Goal: Transaction & Acquisition: Purchase product/service

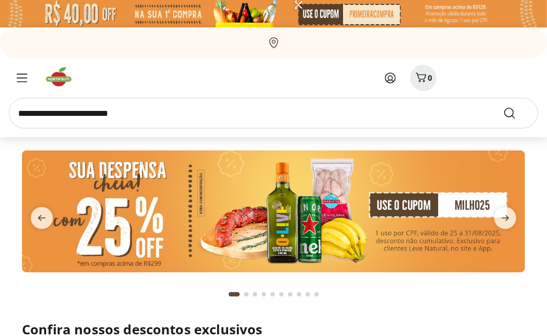
click at [451, 209] on img at bounding box center [273, 212] width 503 height 122
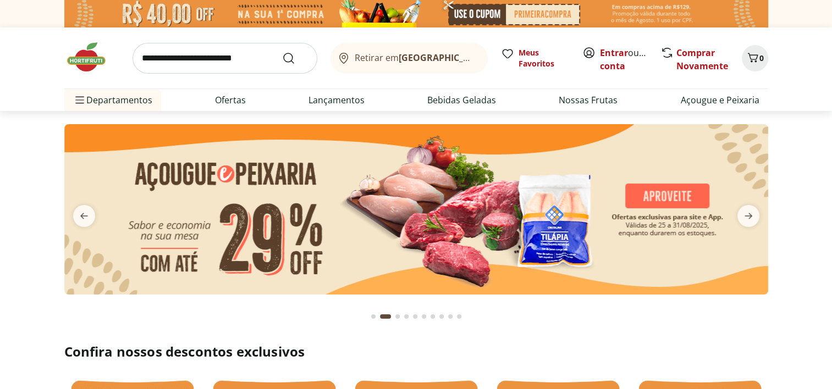
click at [546, 195] on img at bounding box center [416, 209] width 704 height 170
select select "**********"
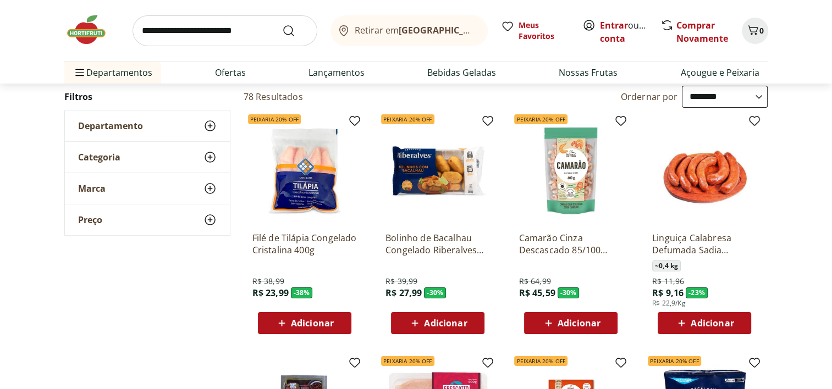
scroll to position [55, 0]
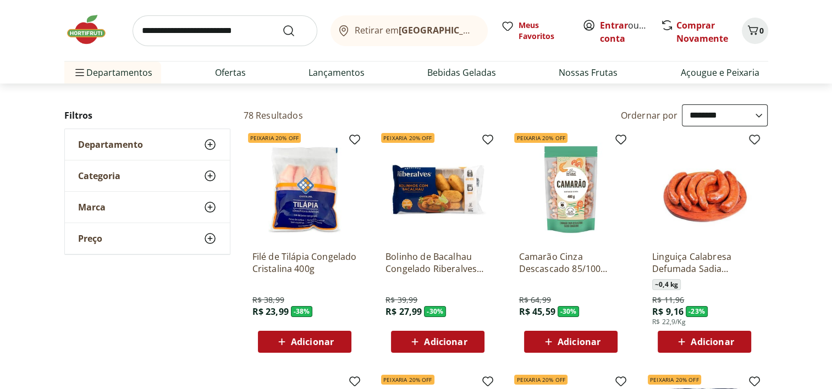
click at [300, 336] on span "Adicionar" at bounding box center [312, 342] width 43 height 9
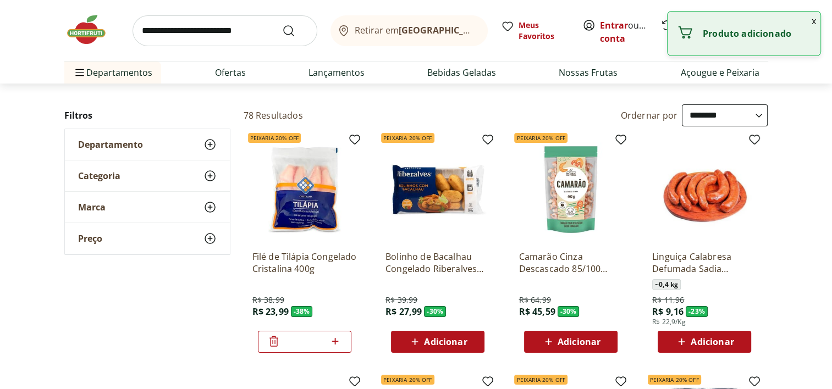
click at [546, 336] on span "Adicionar" at bounding box center [578, 342] width 43 height 9
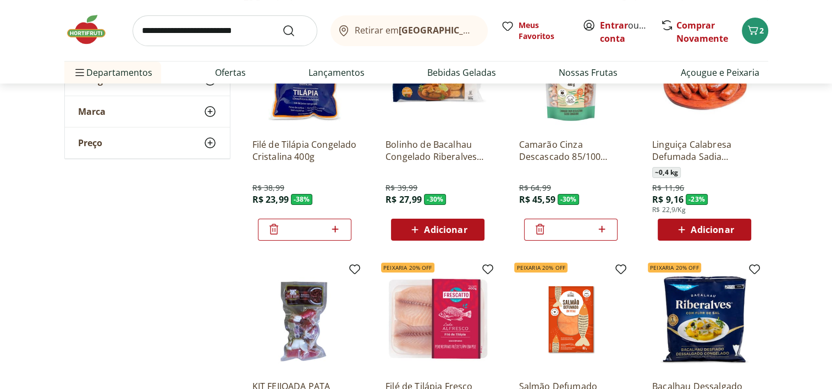
scroll to position [165, 0]
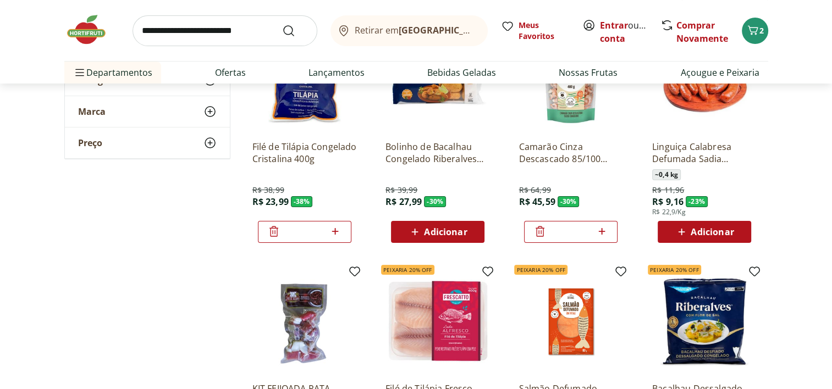
click at [537, 233] on icon at bounding box center [539, 231] width 13 height 13
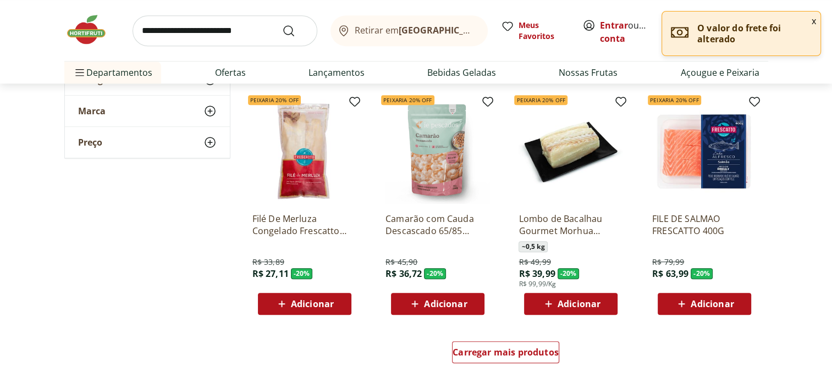
scroll to position [605, 0]
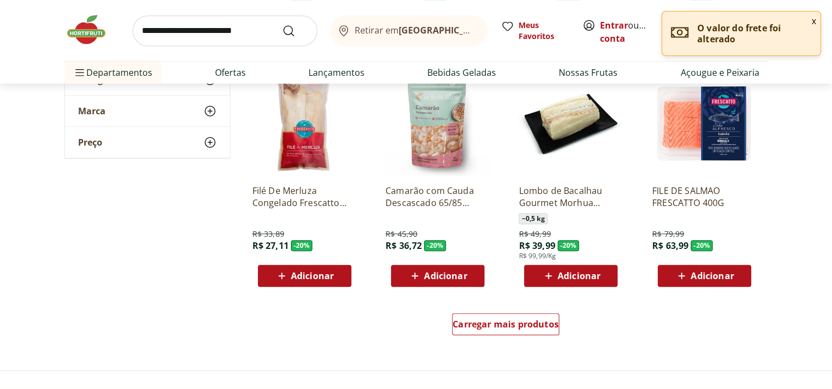
click at [439, 275] on span "Adicionar" at bounding box center [445, 276] width 43 height 9
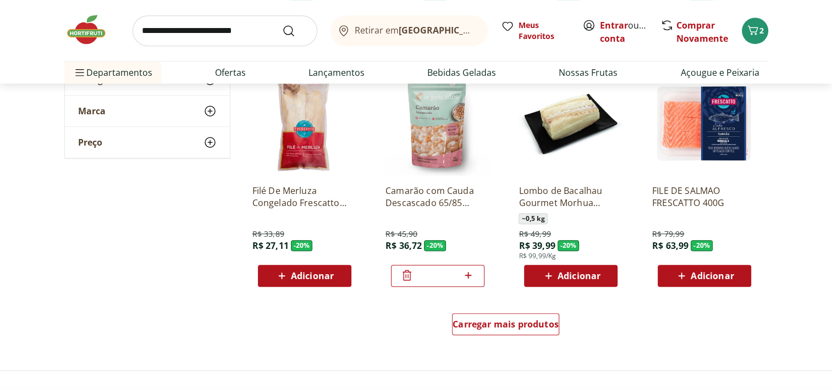
click at [471, 270] on icon at bounding box center [468, 275] width 14 height 13
type input "*"
click at [299, 275] on span "Adicionar" at bounding box center [312, 276] width 43 height 9
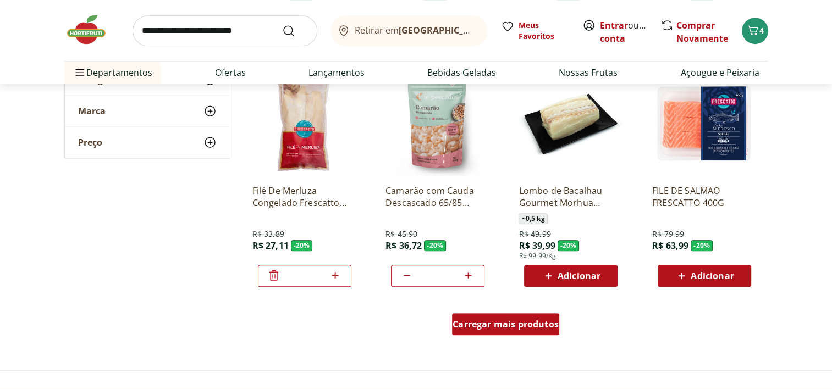
click at [471, 323] on span "Carregar mais produtos" at bounding box center [505, 324] width 106 height 9
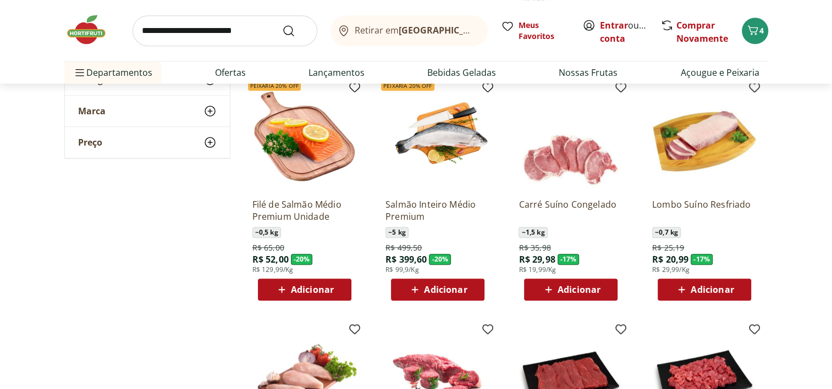
scroll to position [825, 0]
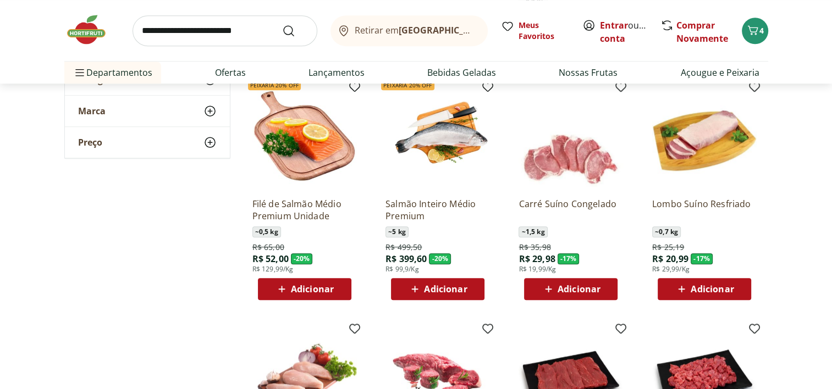
click at [546, 288] on span "Adicionar" at bounding box center [712, 289] width 43 height 9
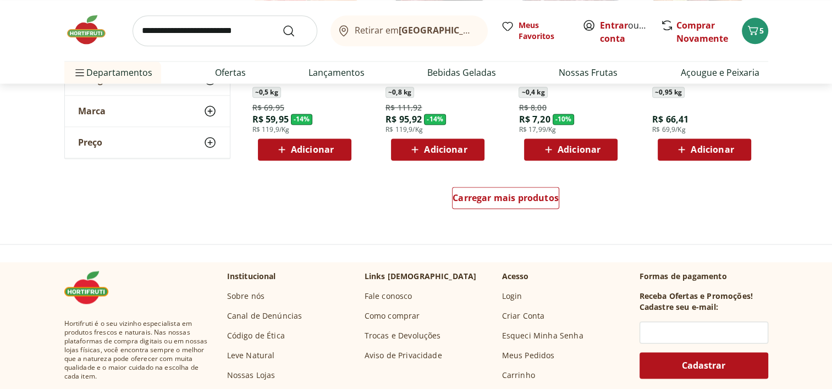
scroll to position [1484, 0]
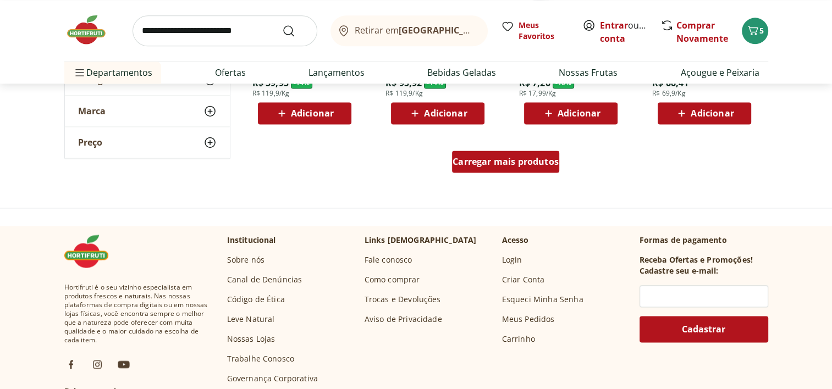
click at [479, 163] on span "Carregar mais produtos" at bounding box center [505, 161] width 106 height 9
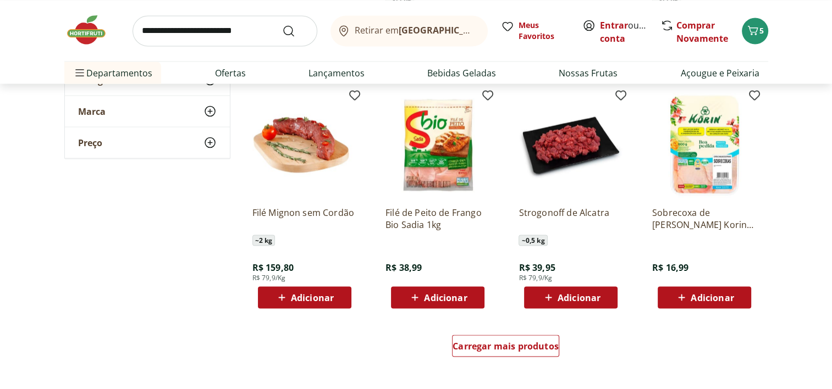
scroll to position [2034, 0]
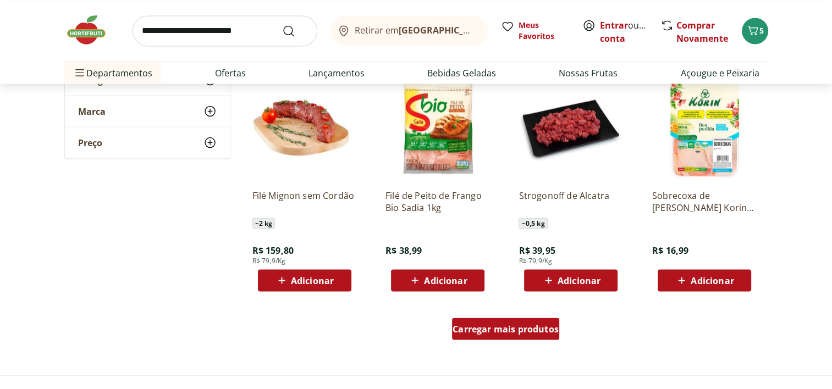
click at [528, 333] on span "Carregar mais produtos" at bounding box center [505, 328] width 106 height 9
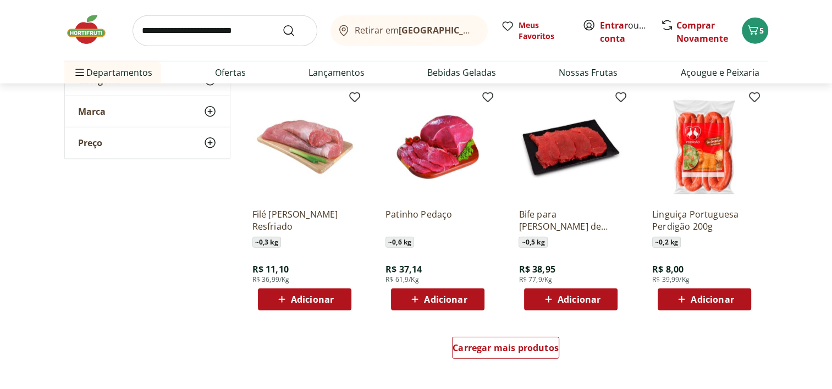
scroll to position [2749, 0]
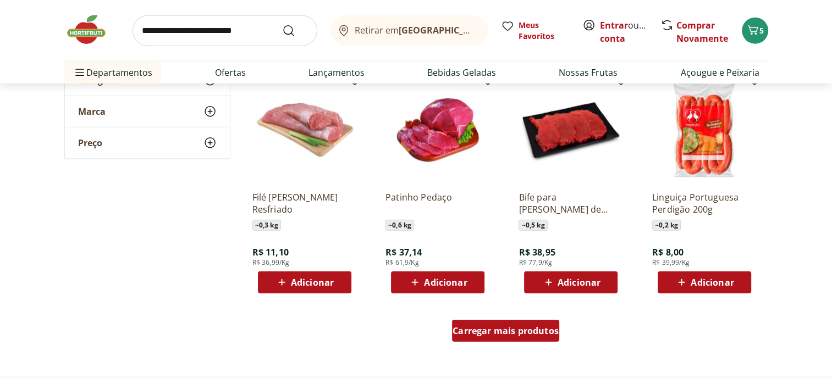
click at [528, 334] on span "Carregar mais produtos" at bounding box center [505, 331] width 106 height 9
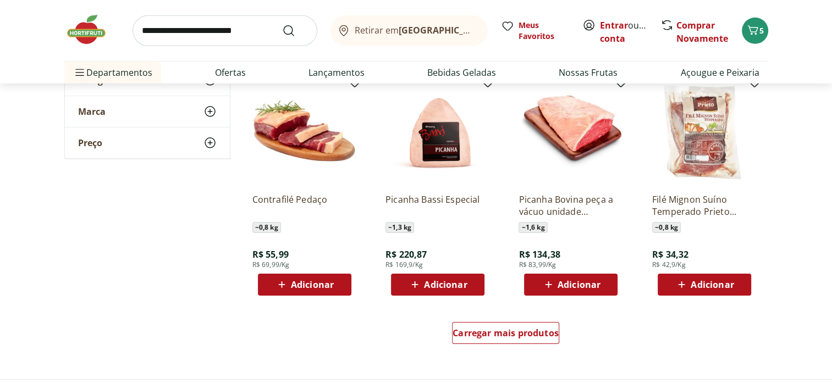
scroll to position [3574, 0]
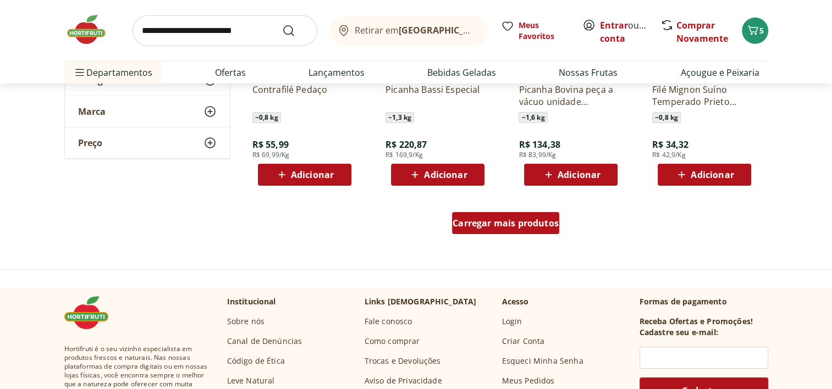
click at [507, 227] on span "Carregar mais produtos" at bounding box center [505, 223] width 106 height 9
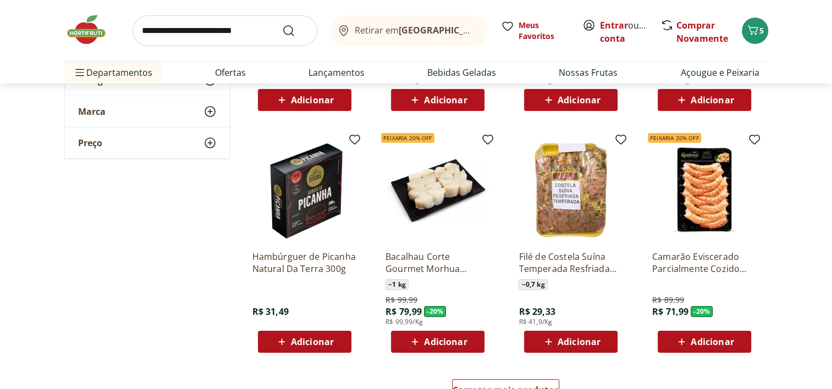
scroll to position [4233, 0]
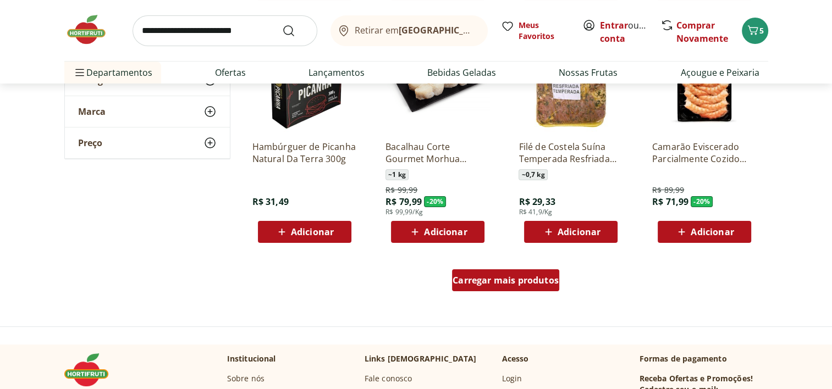
click at [485, 285] on span "Carregar mais produtos" at bounding box center [505, 280] width 106 height 9
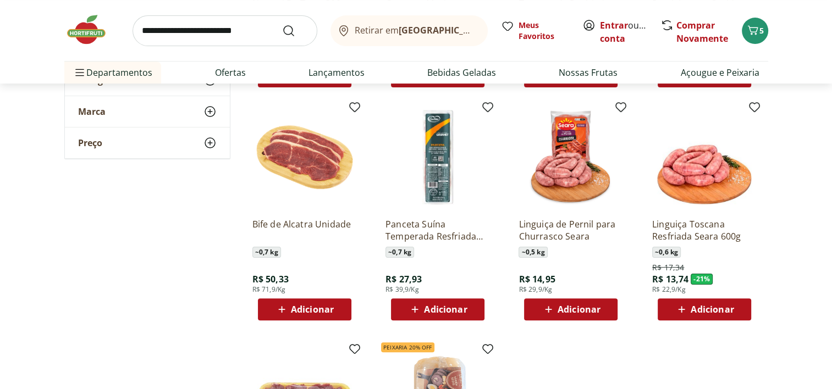
scroll to position [4453, 0]
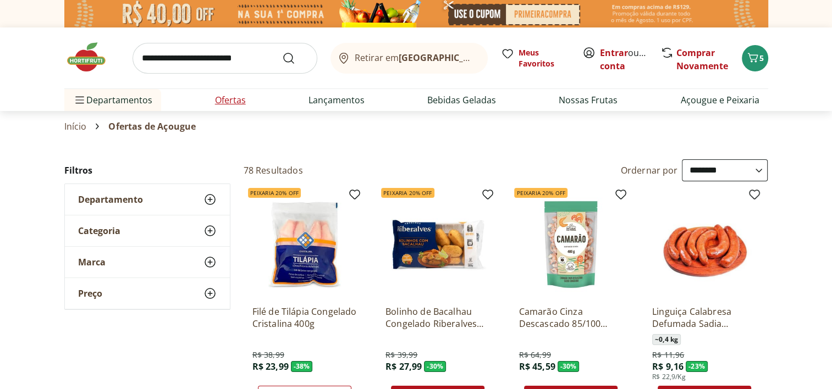
click at [222, 101] on link "Ofertas" at bounding box center [230, 99] width 31 height 13
select select "**********"
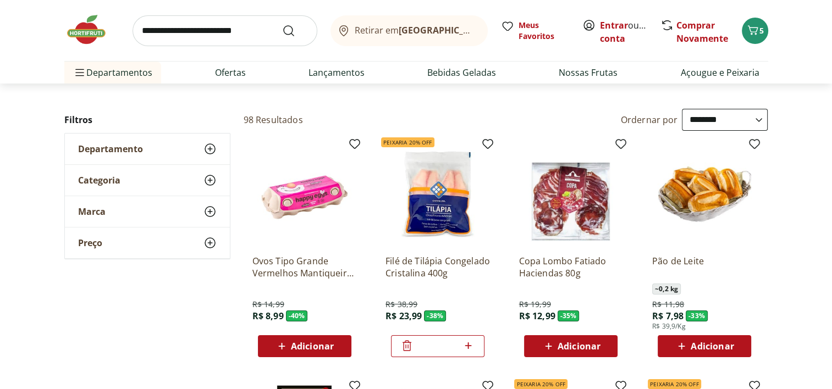
scroll to position [110, 0]
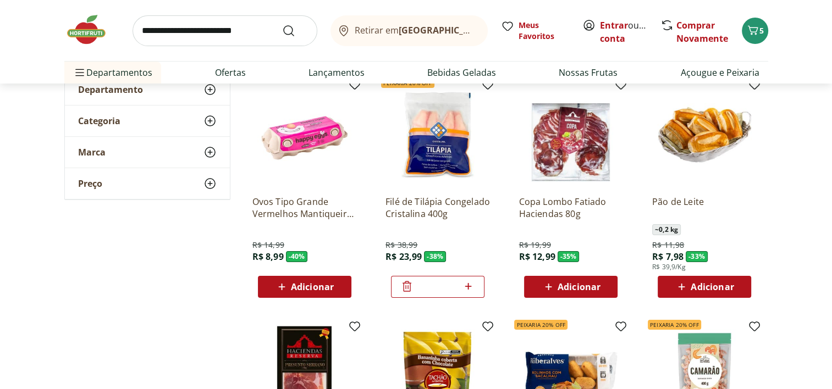
click at [306, 289] on span "Adicionar" at bounding box center [312, 287] width 43 height 9
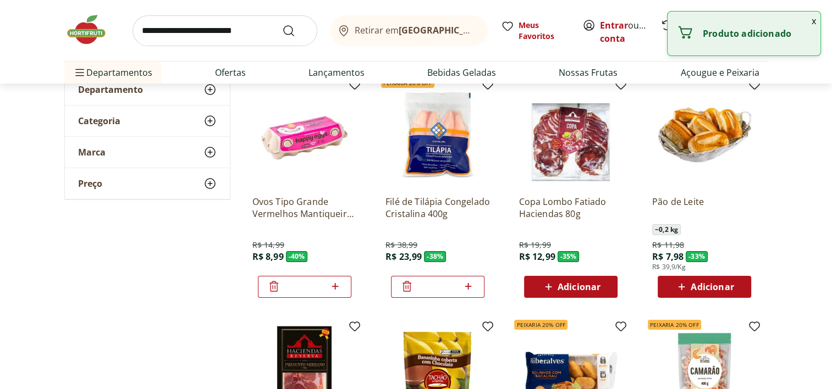
click at [335, 286] on icon at bounding box center [335, 286] width 7 height 7
type input "*"
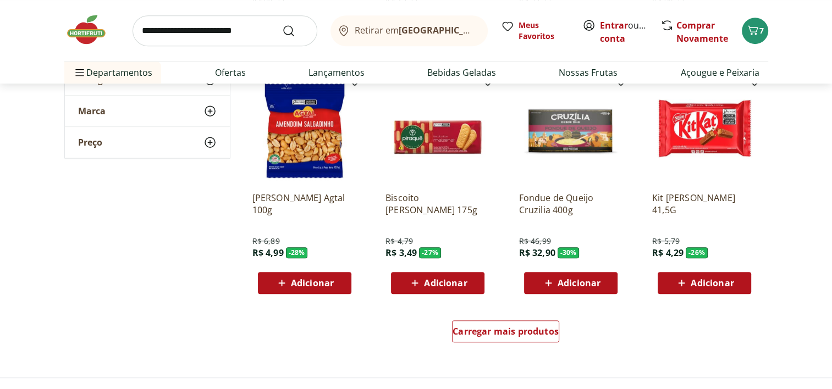
scroll to position [605, 0]
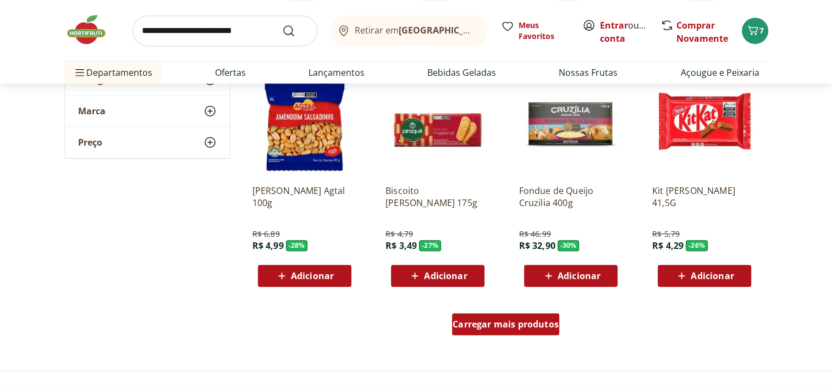
click at [500, 328] on span "Carregar mais produtos" at bounding box center [505, 324] width 106 height 9
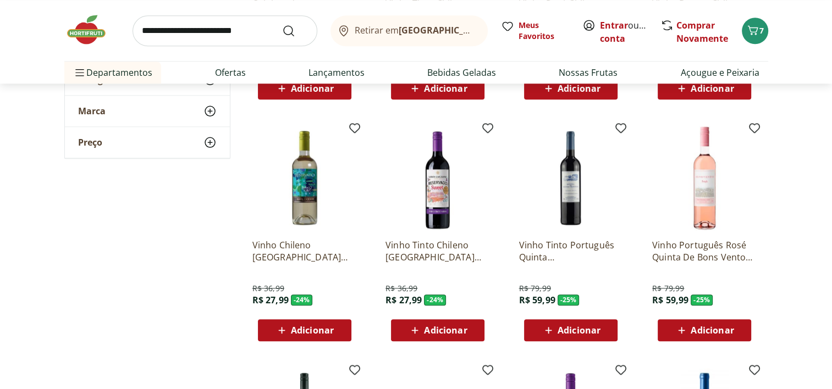
scroll to position [1045, 0]
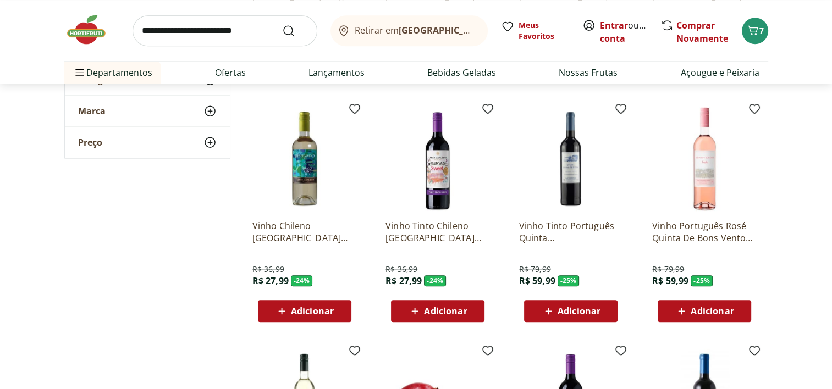
click at [545, 312] on icon at bounding box center [549, 311] width 14 height 13
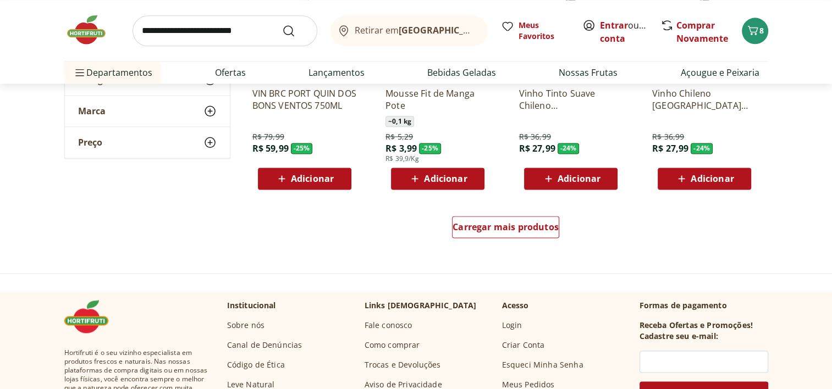
scroll to position [1429, 0]
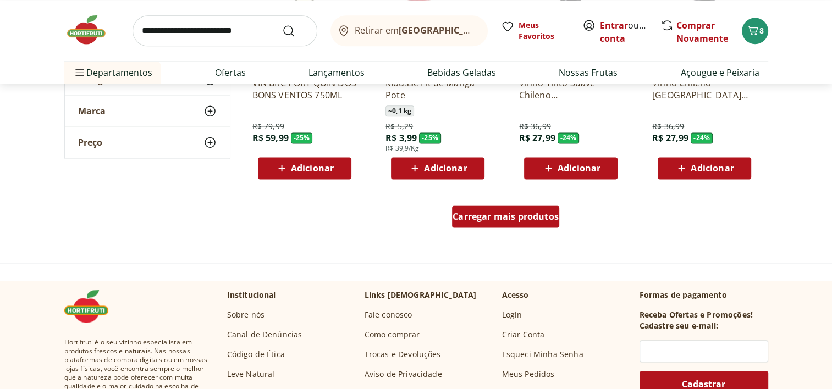
click at [495, 217] on span "Carregar mais produtos" at bounding box center [505, 216] width 106 height 9
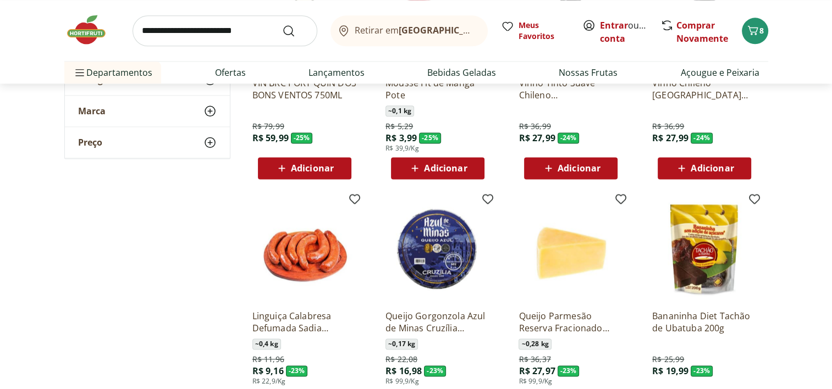
scroll to position [1484, 0]
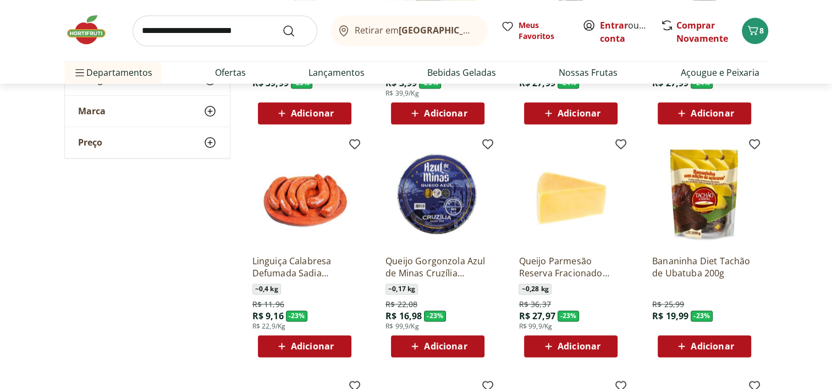
click at [434, 336] on span "Adicionar" at bounding box center [445, 346] width 43 height 9
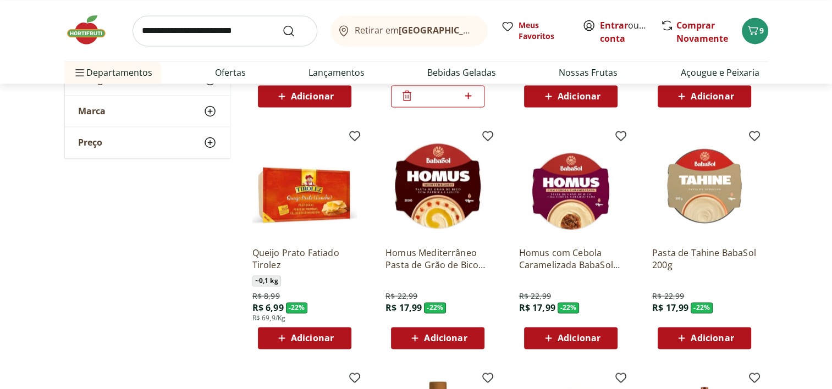
scroll to position [1759, 0]
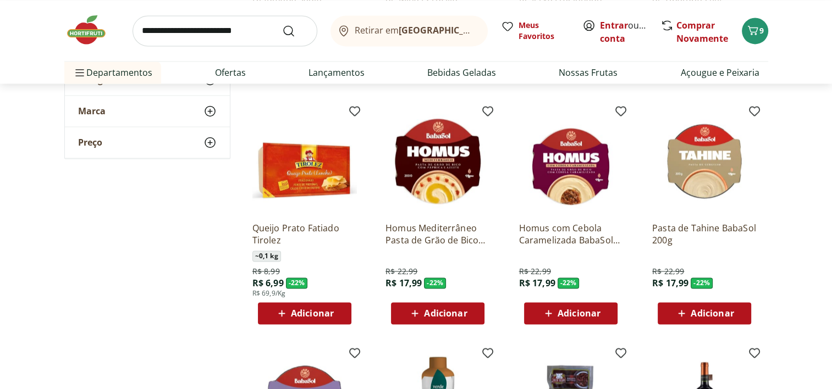
click at [316, 310] on span "Adicionar" at bounding box center [312, 313] width 43 height 9
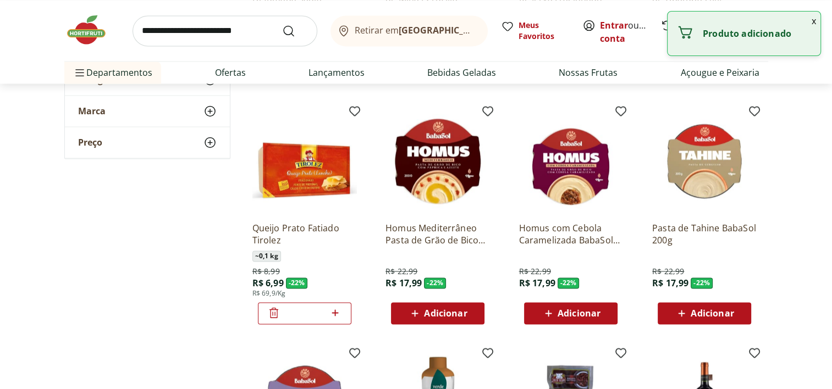
click at [336, 318] on icon at bounding box center [335, 312] width 14 height 13
click at [336, 316] on icon at bounding box center [335, 312] width 14 height 13
type input "*"
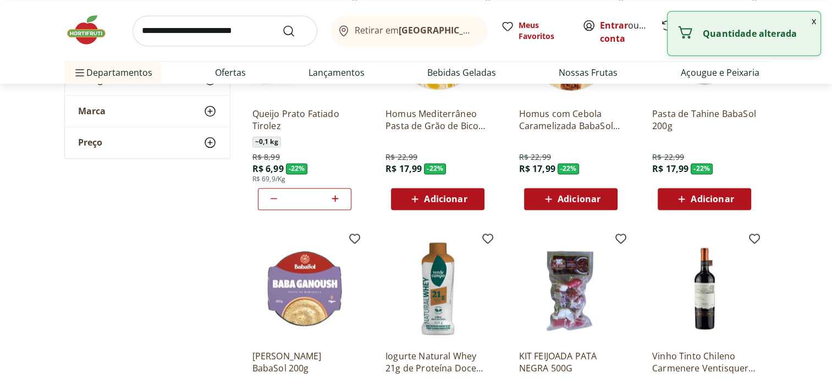
scroll to position [2034, 0]
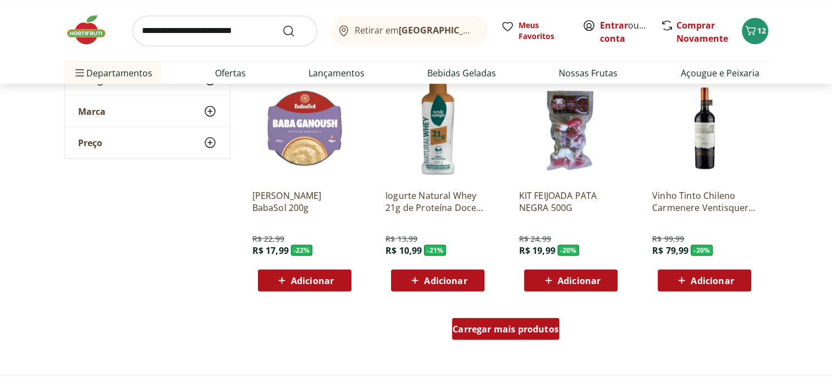
click at [501, 333] on span "Carregar mais produtos" at bounding box center [505, 328] width 106 height 9
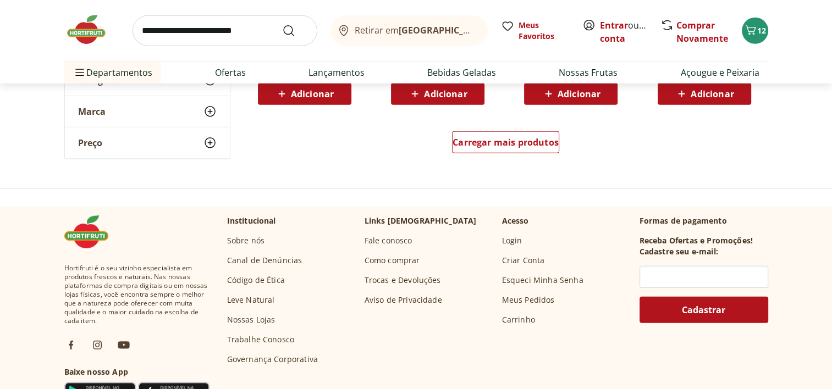
scroll to position [2969, 0]
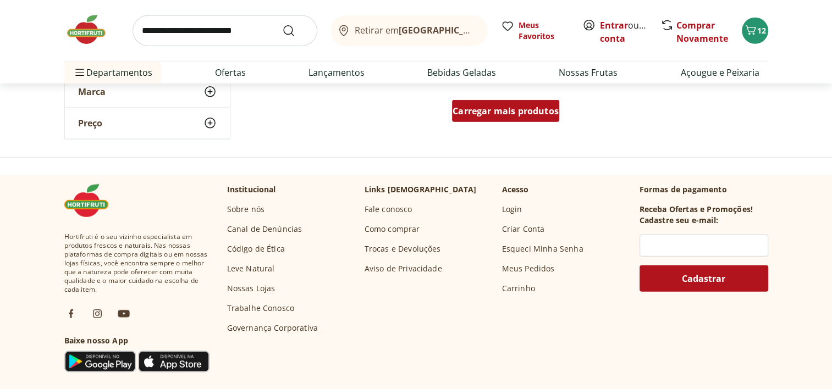
click at [504, 120] on div "Carregar mais produtos" at bounding box center [505, 111] width 107 height 22
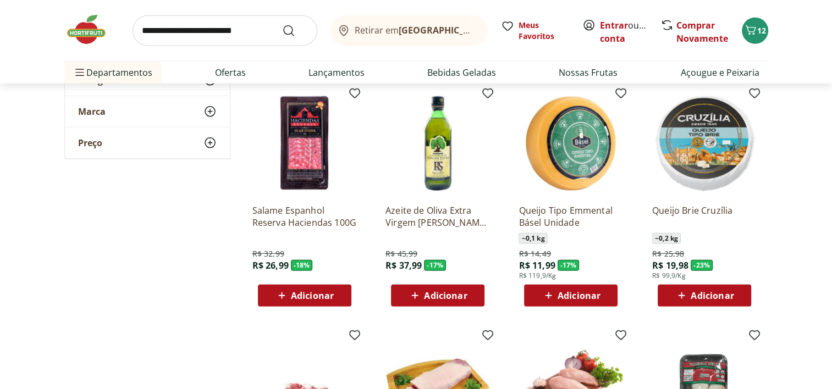
click at [446, 295] on span "Adicionar" at bounding box center [445, 295] width 43 height 9
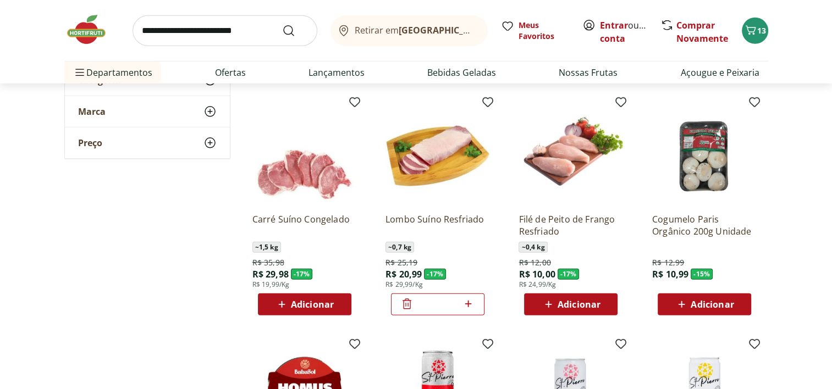
scroll to position [3244, 0]
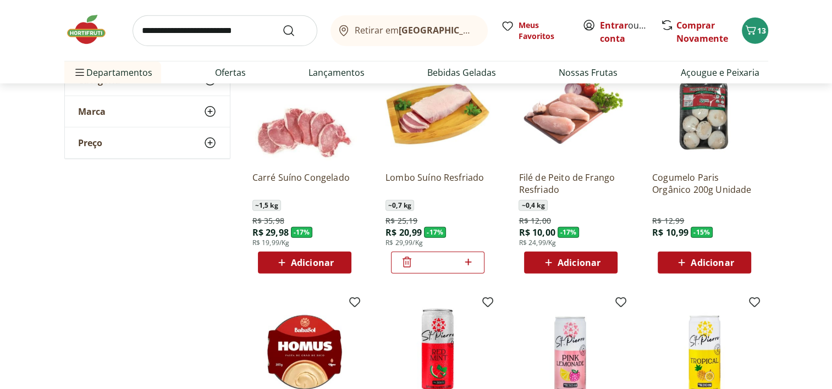
click at [546, 268] on span "Adicionar" at bounding box center [704, 262] width 59 height 13
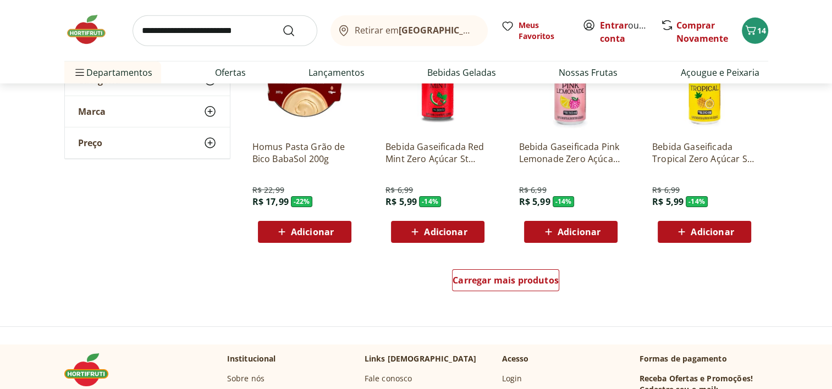
scroll to position [3519, 0]
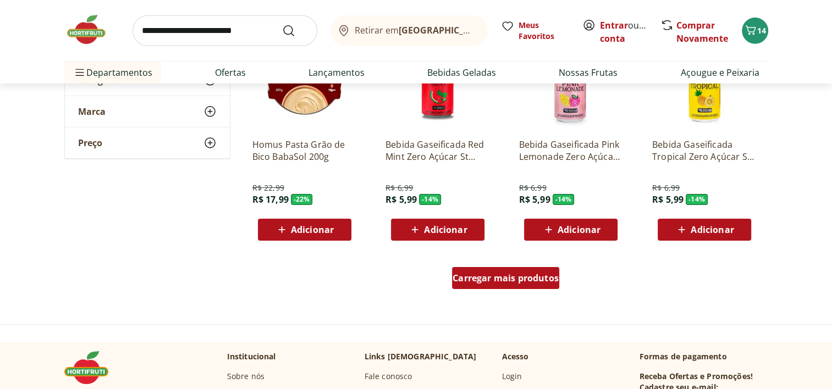
click at [495, 279] on span "Carregar mais produtos" at bounding box center [505, 278] width 106 height 9
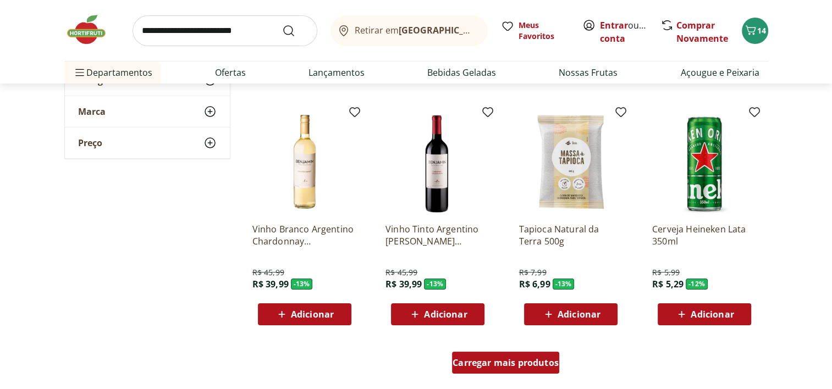
scroll to position [4288, 0]
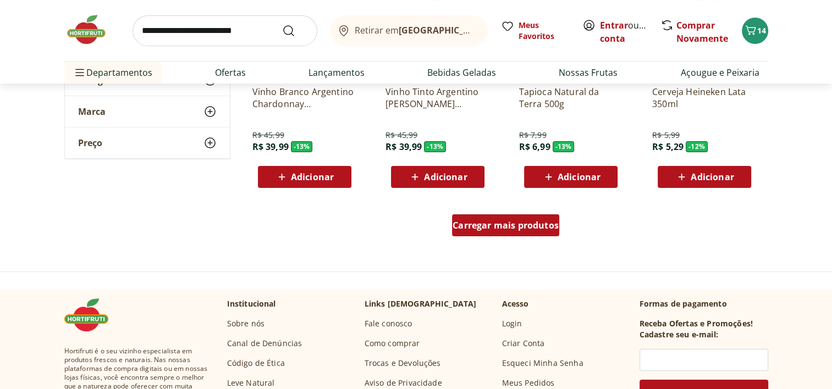
click at [497, 229] on span "Carregar mais produtos" at bounding box center [505, 225] width 106 height 9
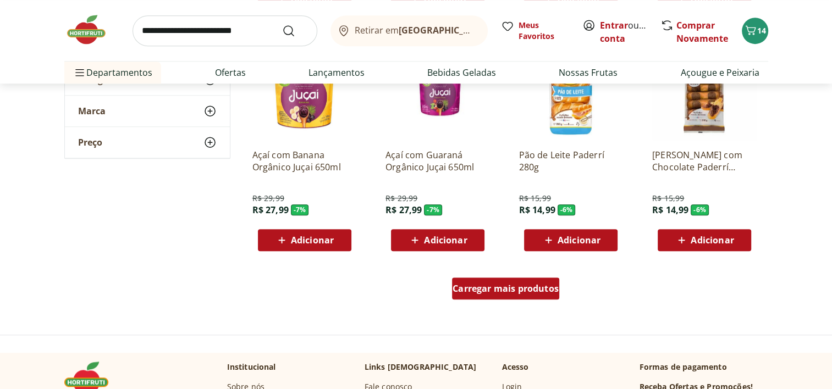
scroll to position [5003, 0]
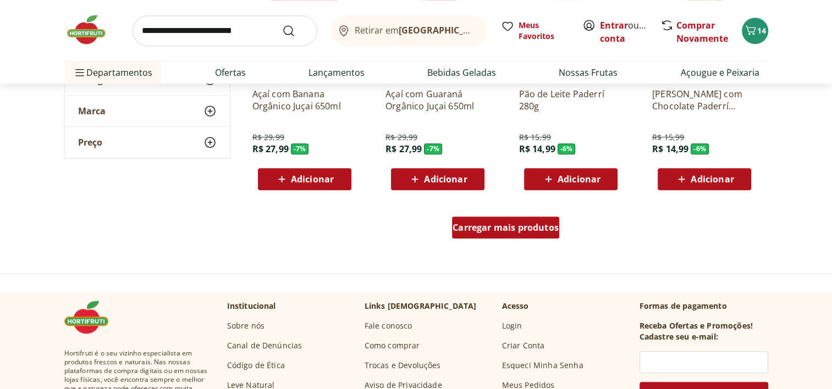
click at [497, 229] on span "Carregar mais produtos" at bounding box center [505, 227] width 106 height 9
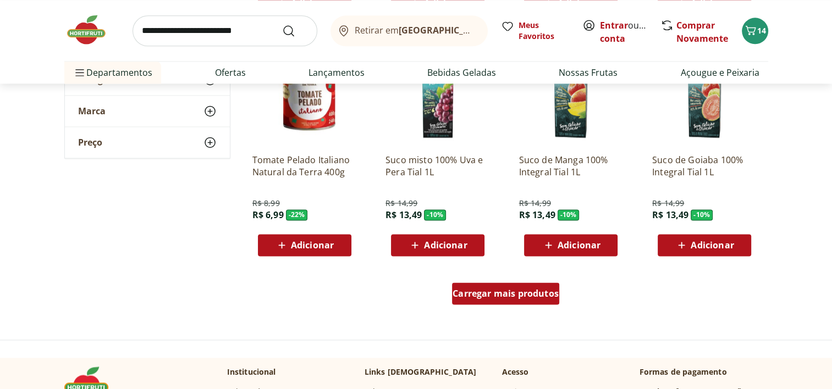
scroll to position [5718, 0]
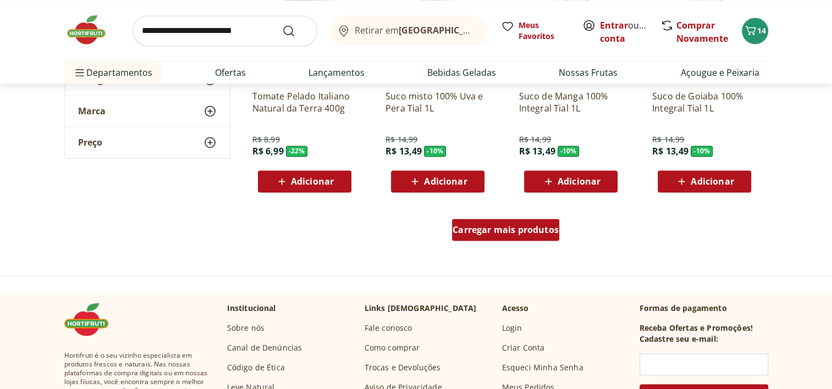
click at [497, 229] on span "Carregar mais produtos" at bounding box center [505, 229] width 106 height 9
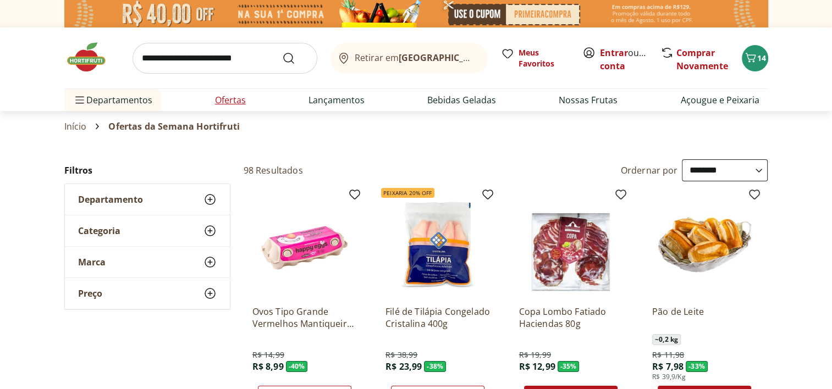
click at [233, 102] on link "Ofertas" at bounding box center [230, 99] width 31 height 13
click at [470, 104] on link "Bebidas Geladas" at bounding box center [461, 99] width 69 height 13
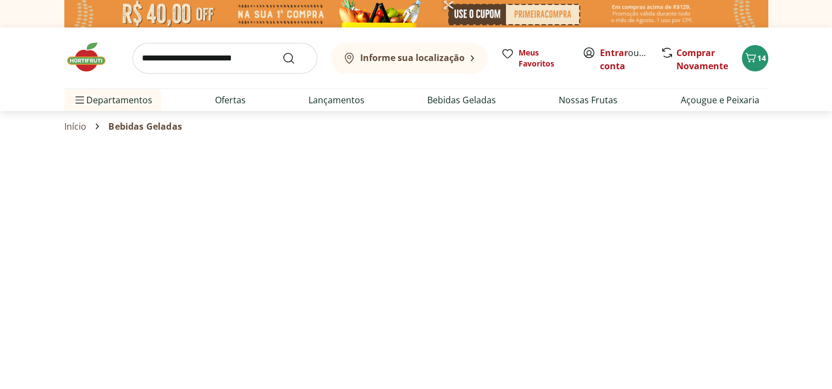
select select "**********"
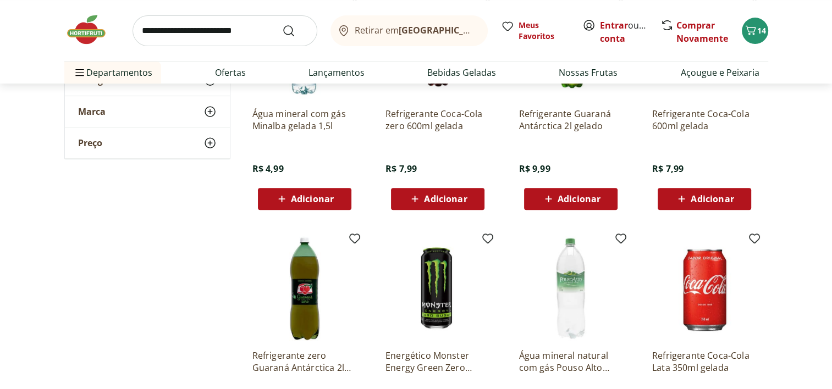
scroll to position [550, 0]
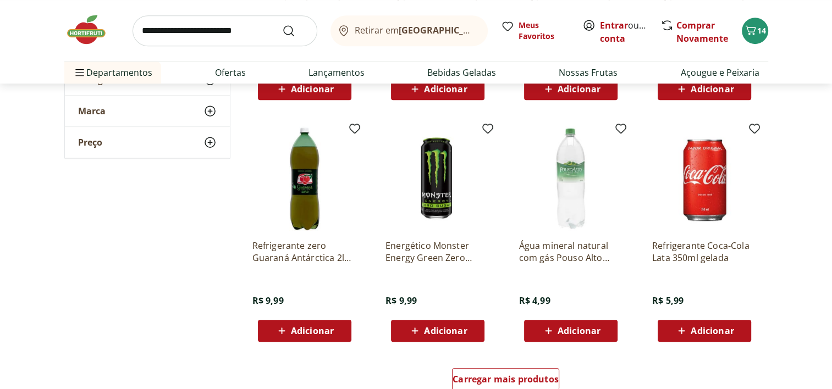
click at [546, 334] on span "Adicionar" at bounding box center [578, 331] width 43 height 9
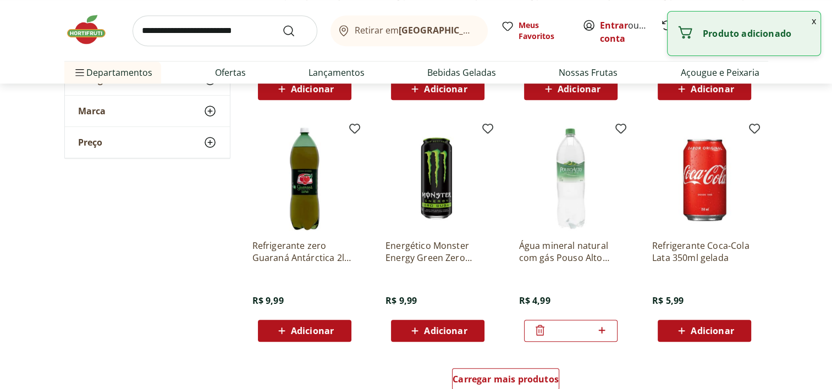
click at [546, 328] on icon at bounding box center [602, 330] width 14 height 13
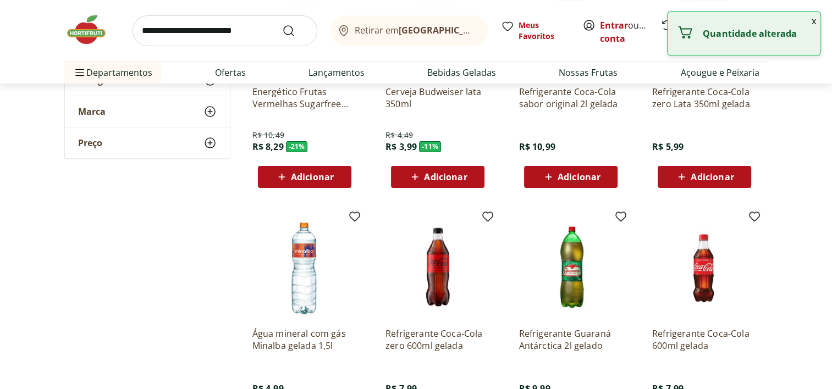
type input "*"
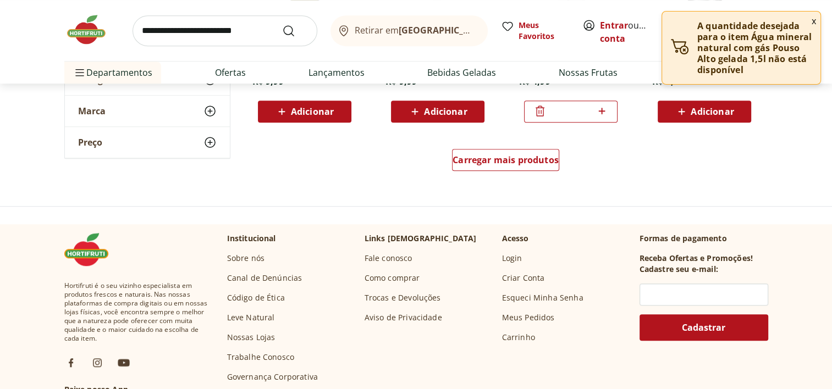
scroll to position [770, 0]
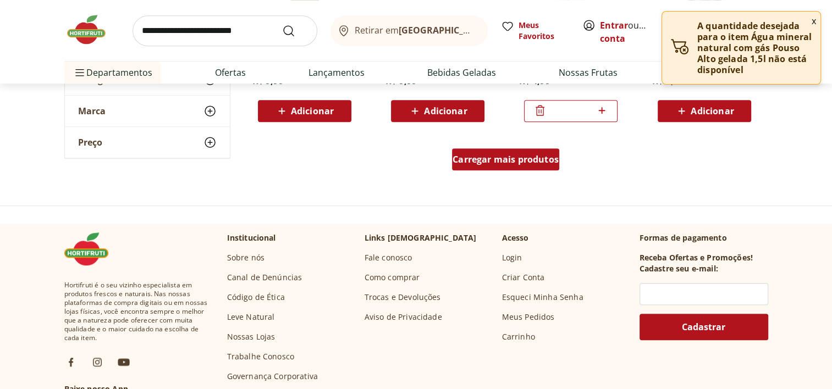
click at [495, 163] on span "Carregar mais produtos" at bounding box center [505, 159] width 106 height 9
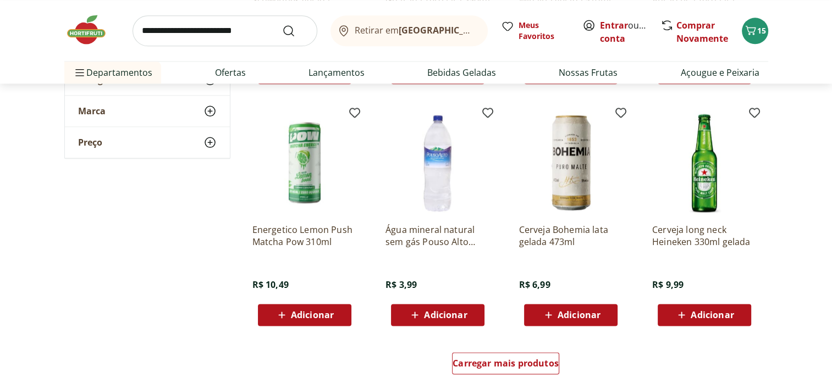
scroll to position [1374, 0]
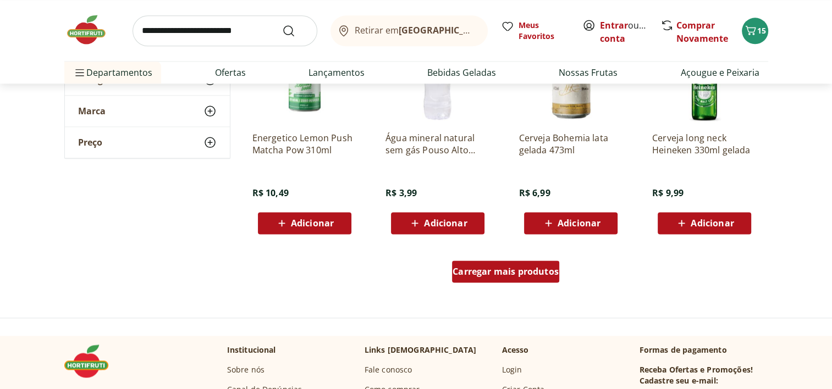
click at [501, 268] on span "Carregar mais produtos" at bounding box center [505, 271] width 106 height 9
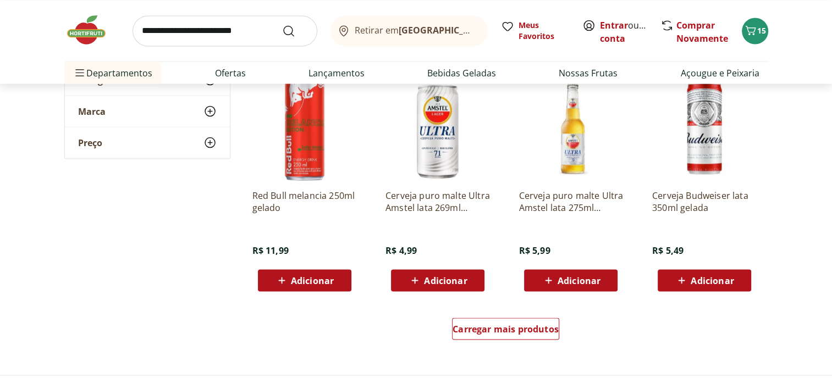
scroll to position [2089, 0]
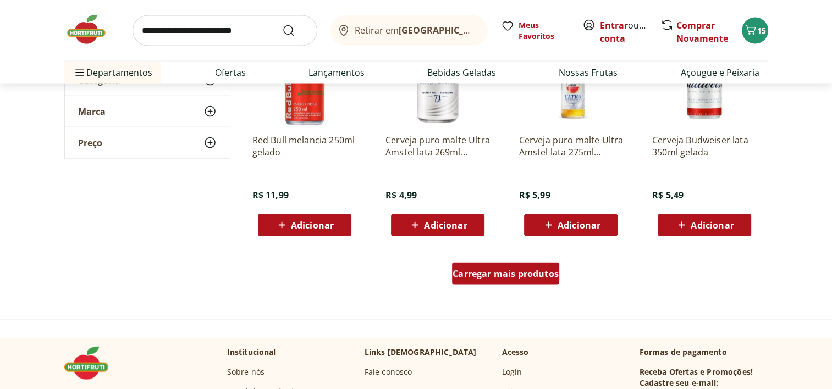
click at [501, 275] on span "Carregar mais produtos" at bounding box center [505, 273] width 106 height 9
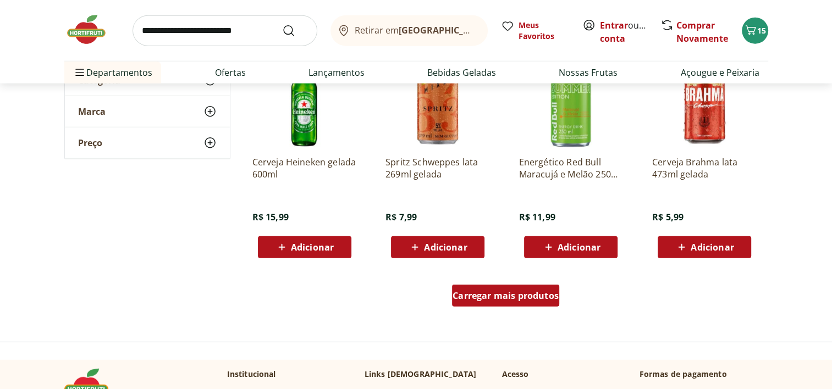
scroll to position [2804, 0]
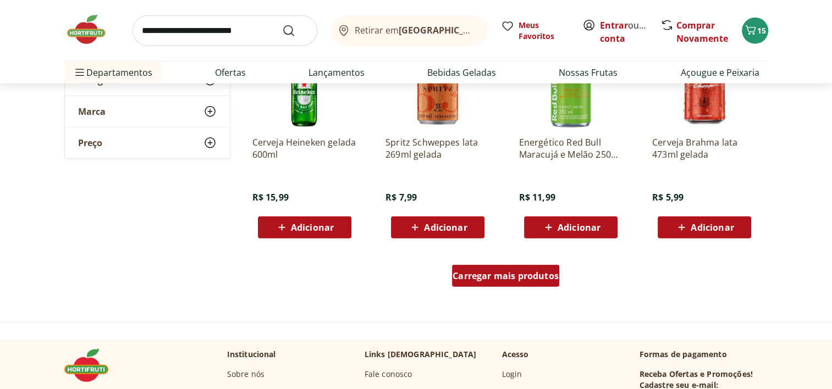
click at [499, 277] on span "Carregar mais produtos" at bounding box center [505, 276] width 106 height 9
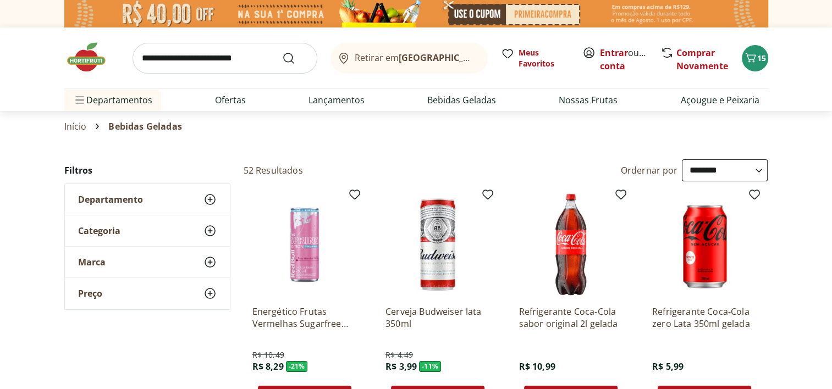
click at [178, 58] on input "search" at bounding box center [224, 58] width 185 height 31
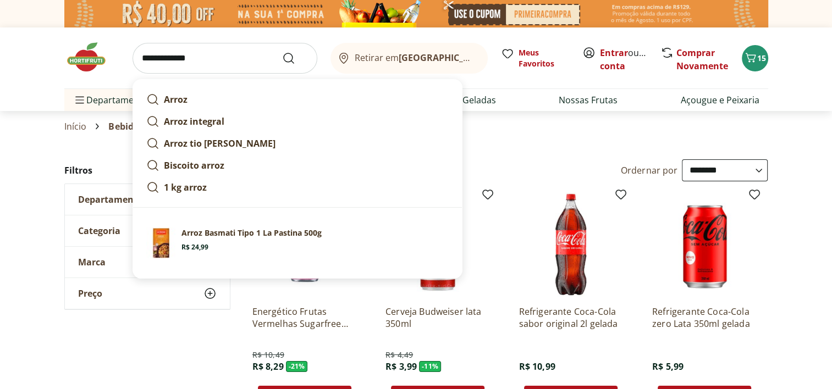
type input "**********"
click at [282, 52] on button "Submit Search" at bounding box center [295, 58] width 26 height 13
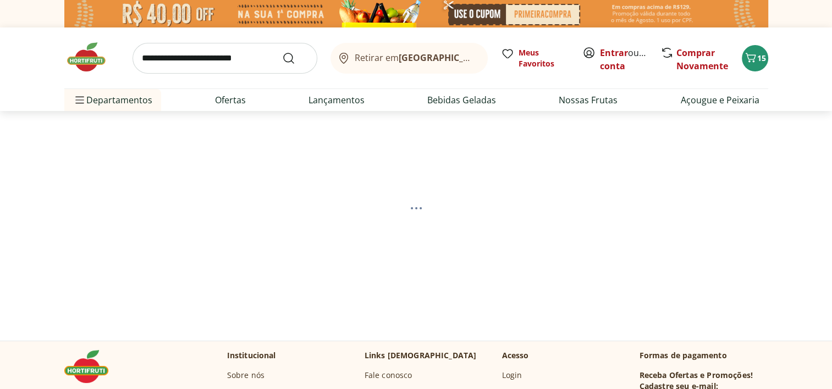
select select "**********"
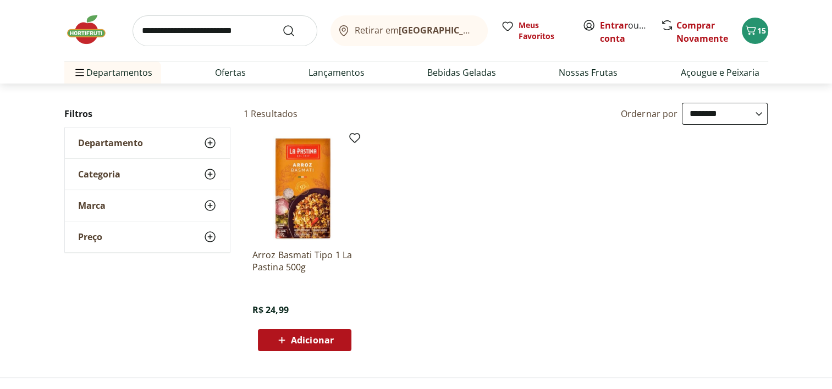
scroll to position [110, 0]
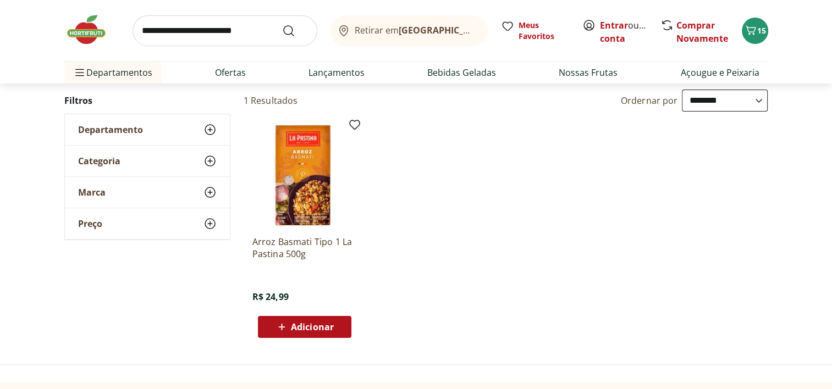
click at [308, 323] on span "Adicionar" at bounding box center [312, 327] width 43 height 9
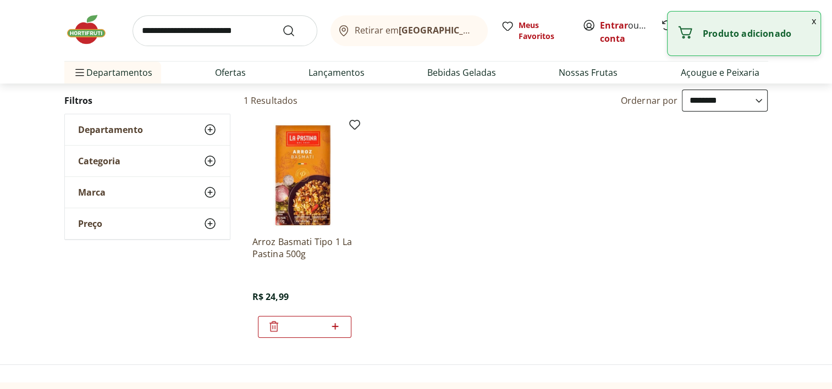
click at [188, 41] on input "search" at bounding box center [224, 30] width 185 height 31
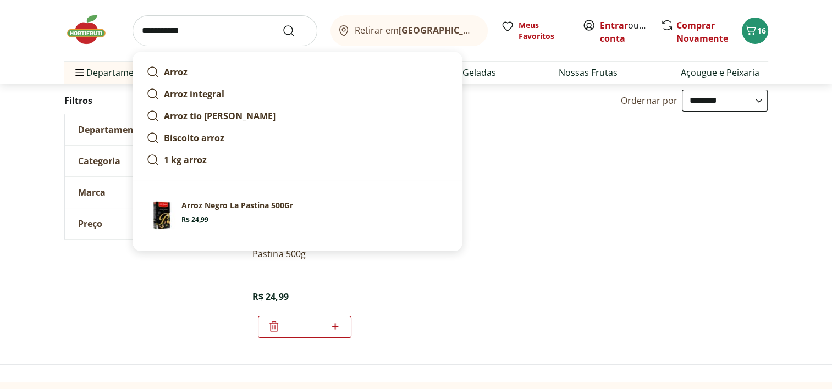
type input "**********"
click at [282, 24] on button "Submit Search" at bounding box center [295, 30] width 26 height 13
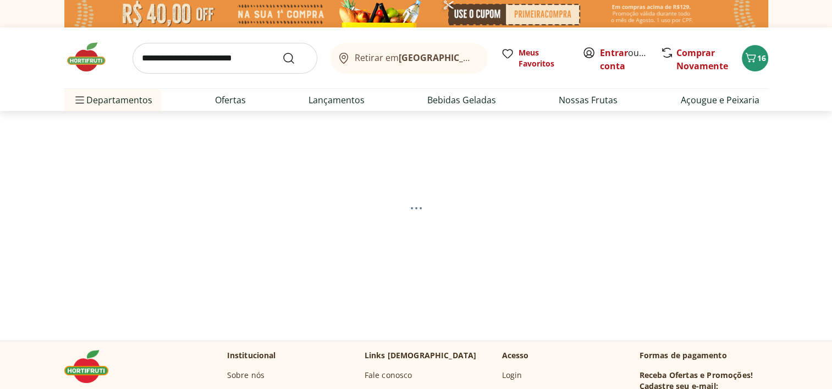
select select "**********"
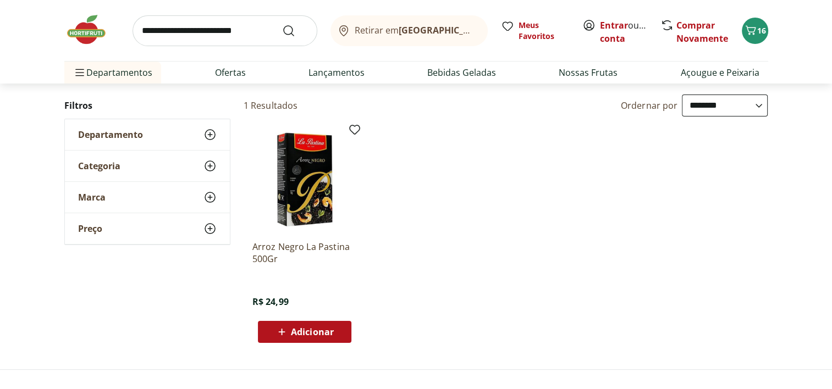
scroll to position [110, 0]
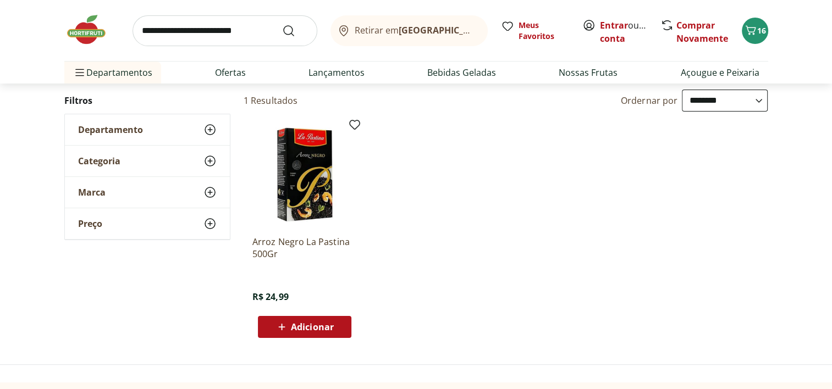
click at [304, 325] on span "Adicionar" at bounding box center [312, 327] width 43 height 9
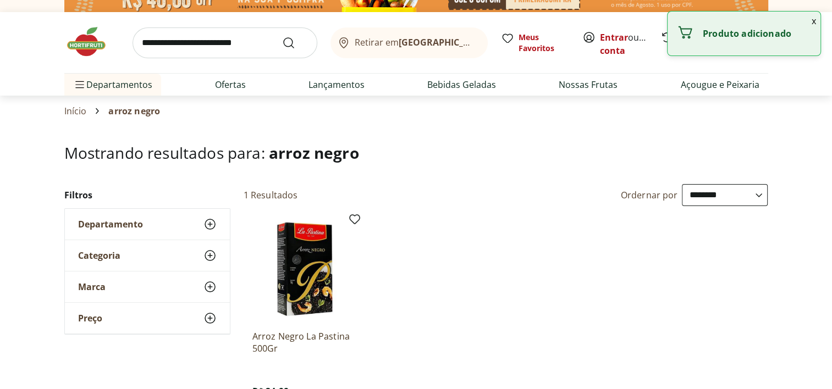
scroll to position [0, 0]
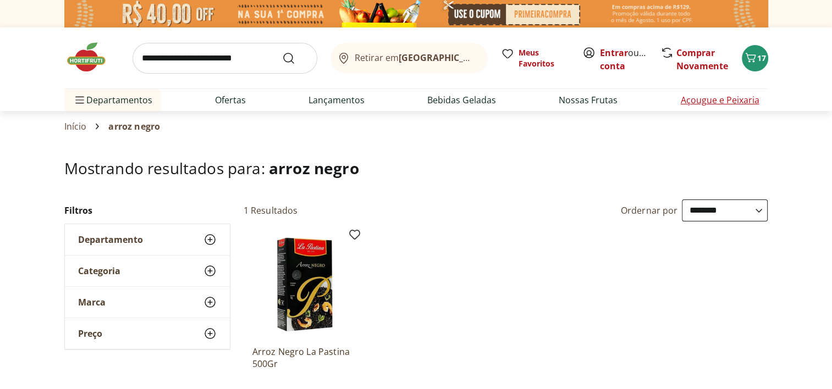
click at [546, 102] on link "Açougue e Peixaria" at bounding box center [719, 99] width 79 height 13
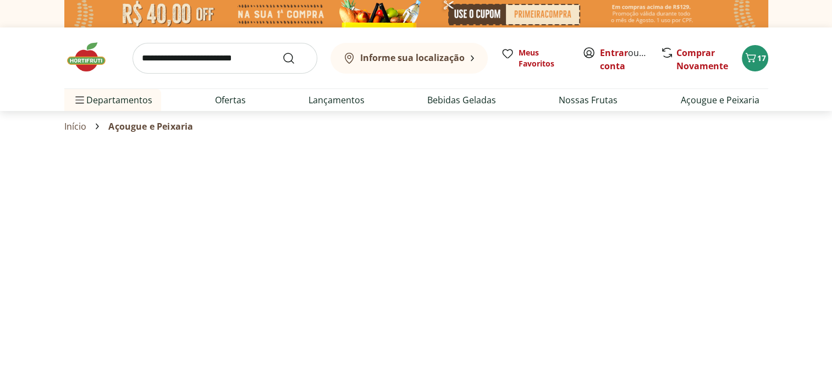
select select "**********"
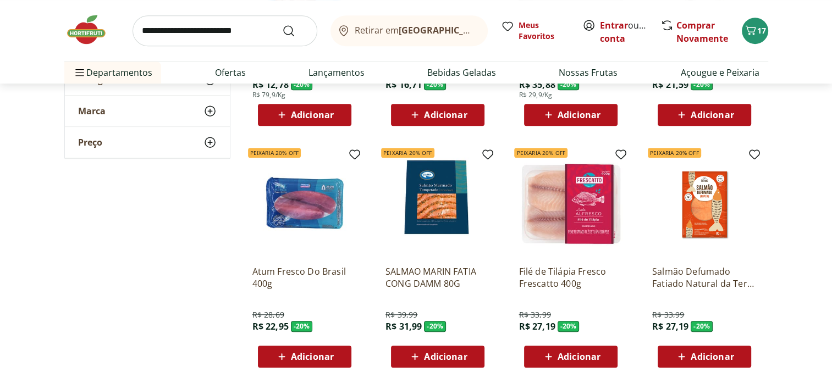
scroll to position [550, 0]
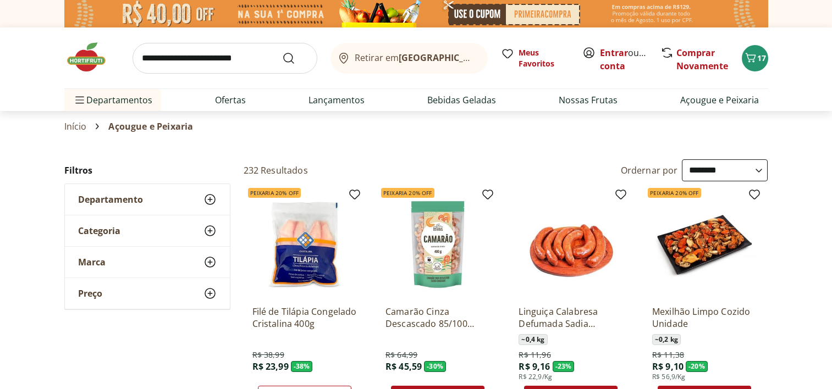
select select "**********"
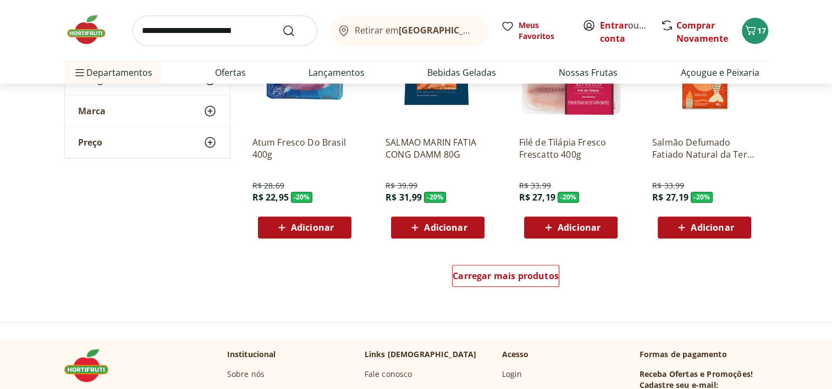
scroll to position [660, 0]
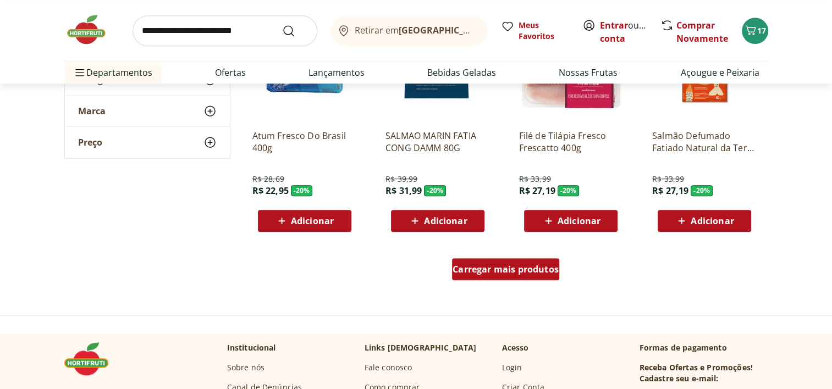
click at [497, 275] on div "Carregar mais produtos" at bounding box center [505, 269] width 107 height 22
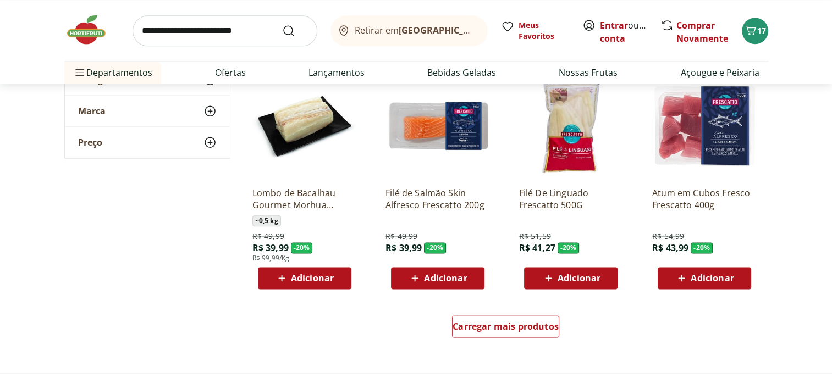
scroll to position [1429, 0]
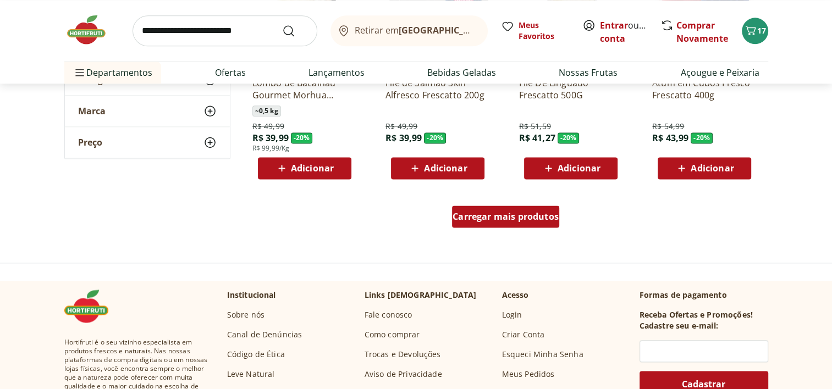
click at [479, 219] on span "Carregar mais produtos" at bounding box center [505, 216] width 106 height 9
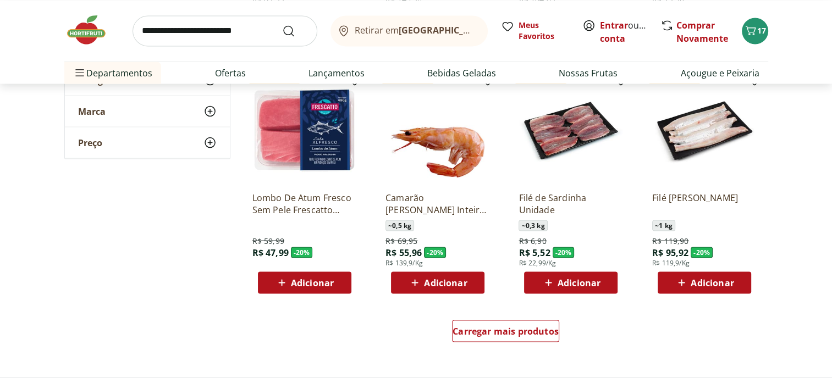
scroll to position [2089, 0]
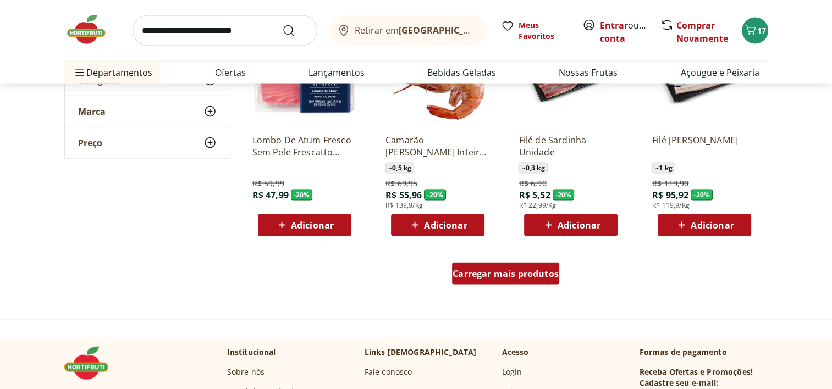
click at [495, 277] on span "Carregar mais produtos" at bounding box center [505, 273] width 106 height 9
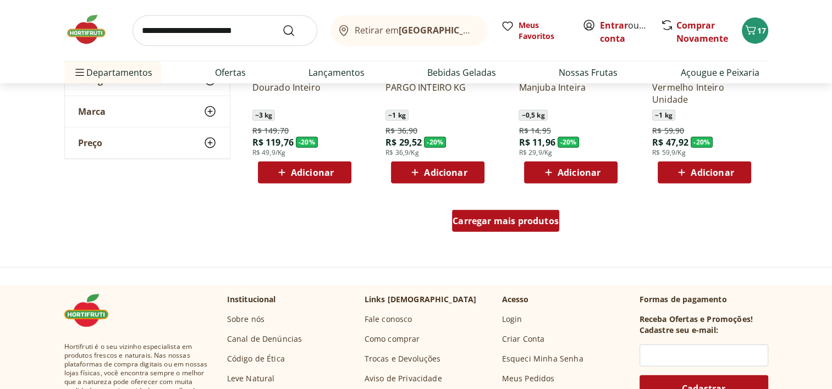
scroll to position [2804, 0]
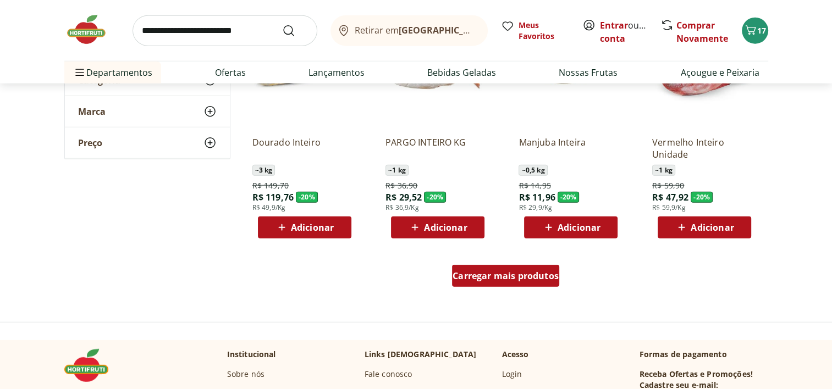
click at [494, 279] on span "Carregar mais produtos" at bounding box center [505, 276] width 106 height 9
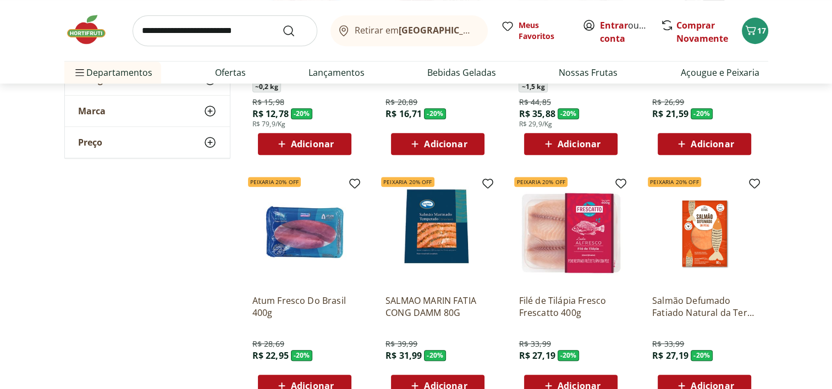
scroll to position [165, 0]
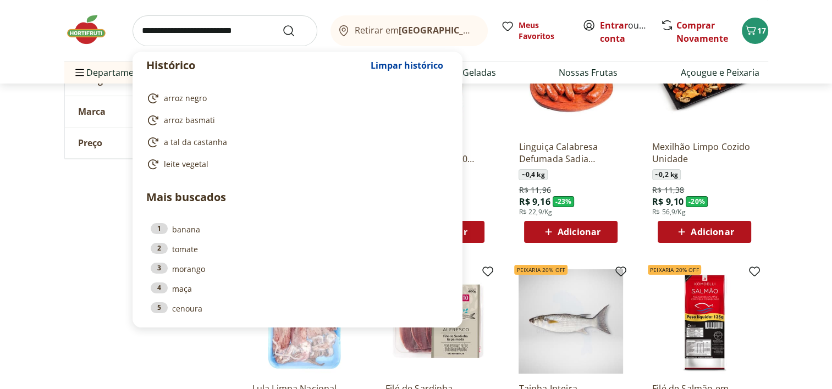
click at [158, 35] on input "search" at bounding box center [224, 30] width 185 height 31
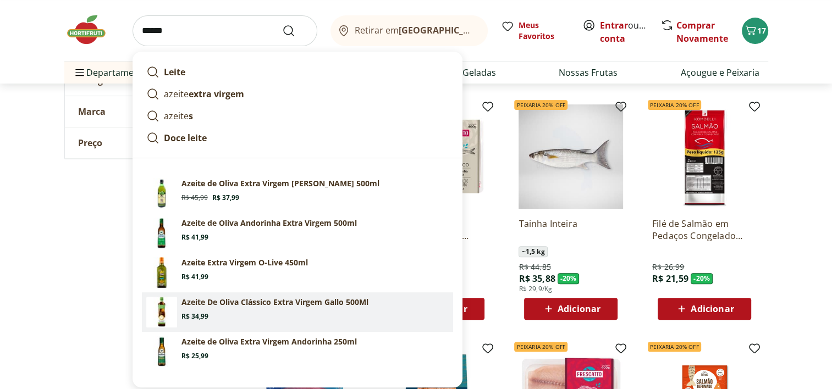
scroll to position [275, 0]
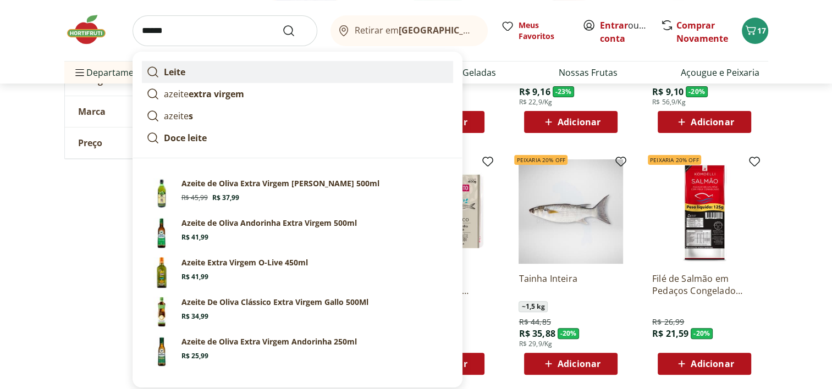
type input "******"
click at [282, 24] on button "Submit Search" at bounding box center [295, 30] width 26 height 13
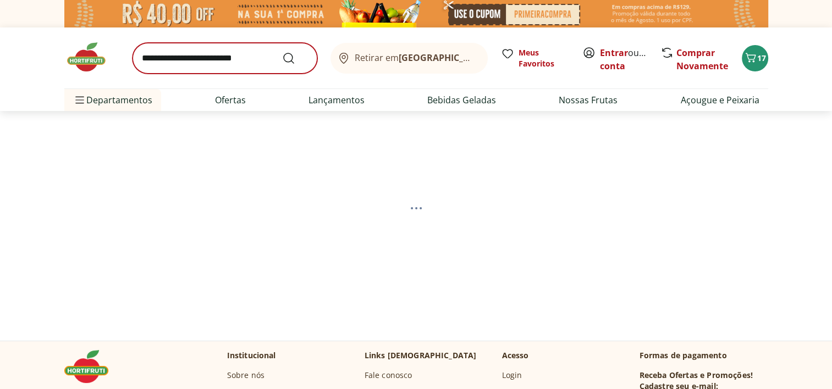
select select "**********"
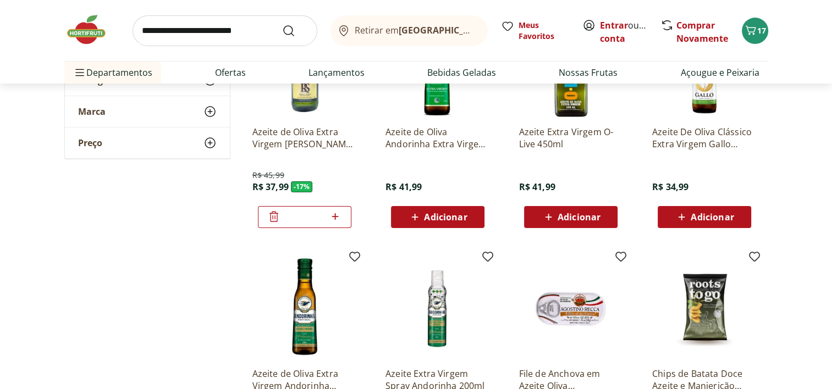
scroll to position [165, 0]
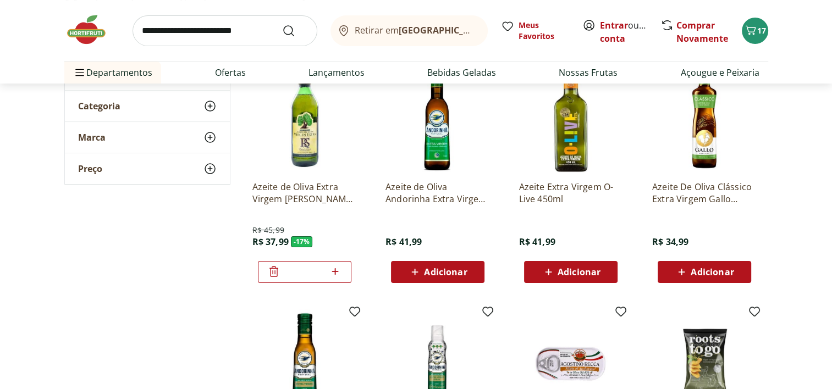
click at [702, 273] on span "Adicionar" at bounding box center [712, 272] width 43 height 9
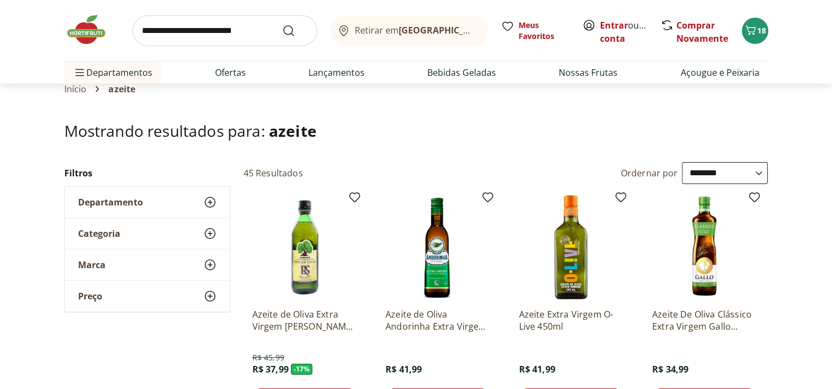
scroll to position [55, 0]
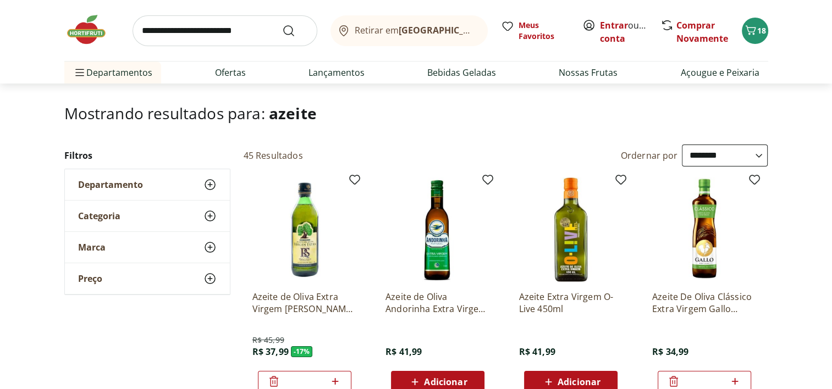
click at [307, 247] on img at bounding box center [304, 230] width 104 height 104
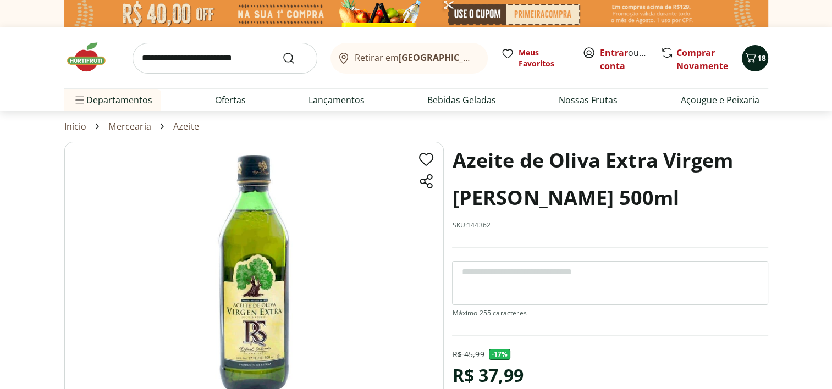
click at [758, 58] on span "18" at bounding box center [761, 58] width 9 height 10
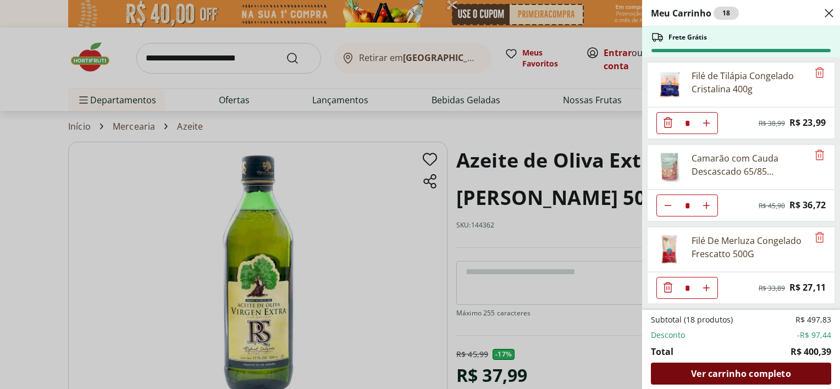
click at [706, 376] on span "Ver carrinho completo" at bounding box center [741, 373] width 100 height 9
